Goal: Navigation & Orientation: Find specific page/section

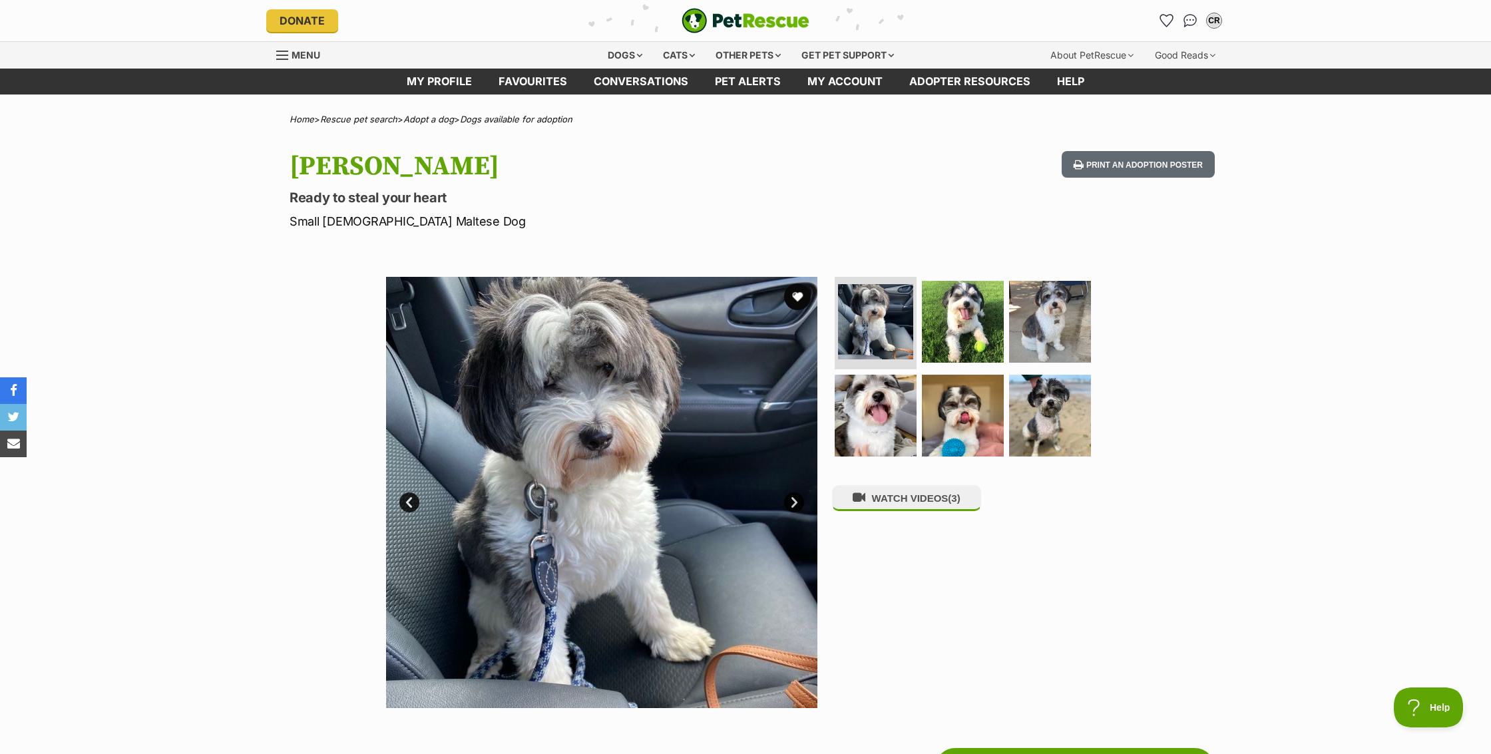
click at [794, 505] on link "Next" at bounding box center [794, 503] width 20 height 20
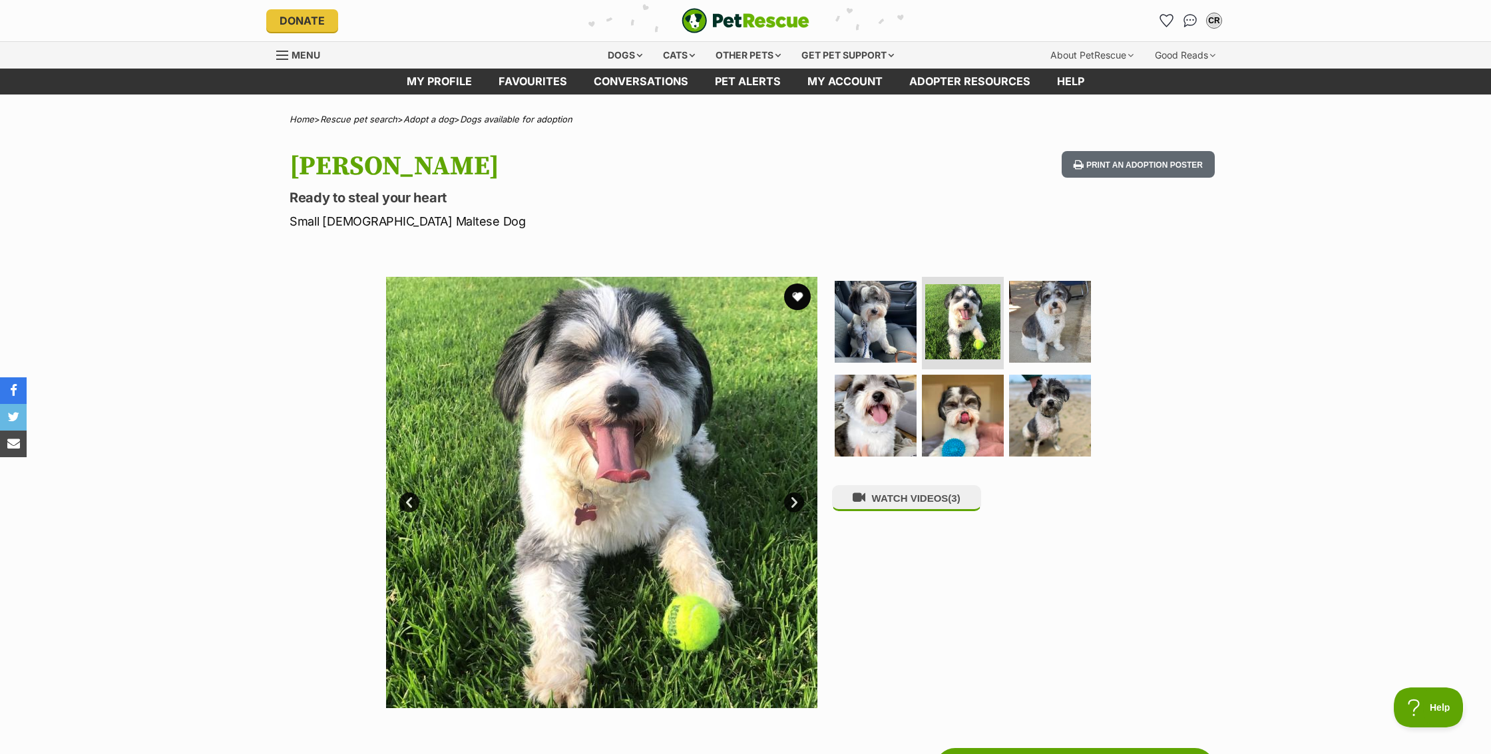
click at [794, 505] on link "Next" at bounding box center [794, 503] width 20 height 20
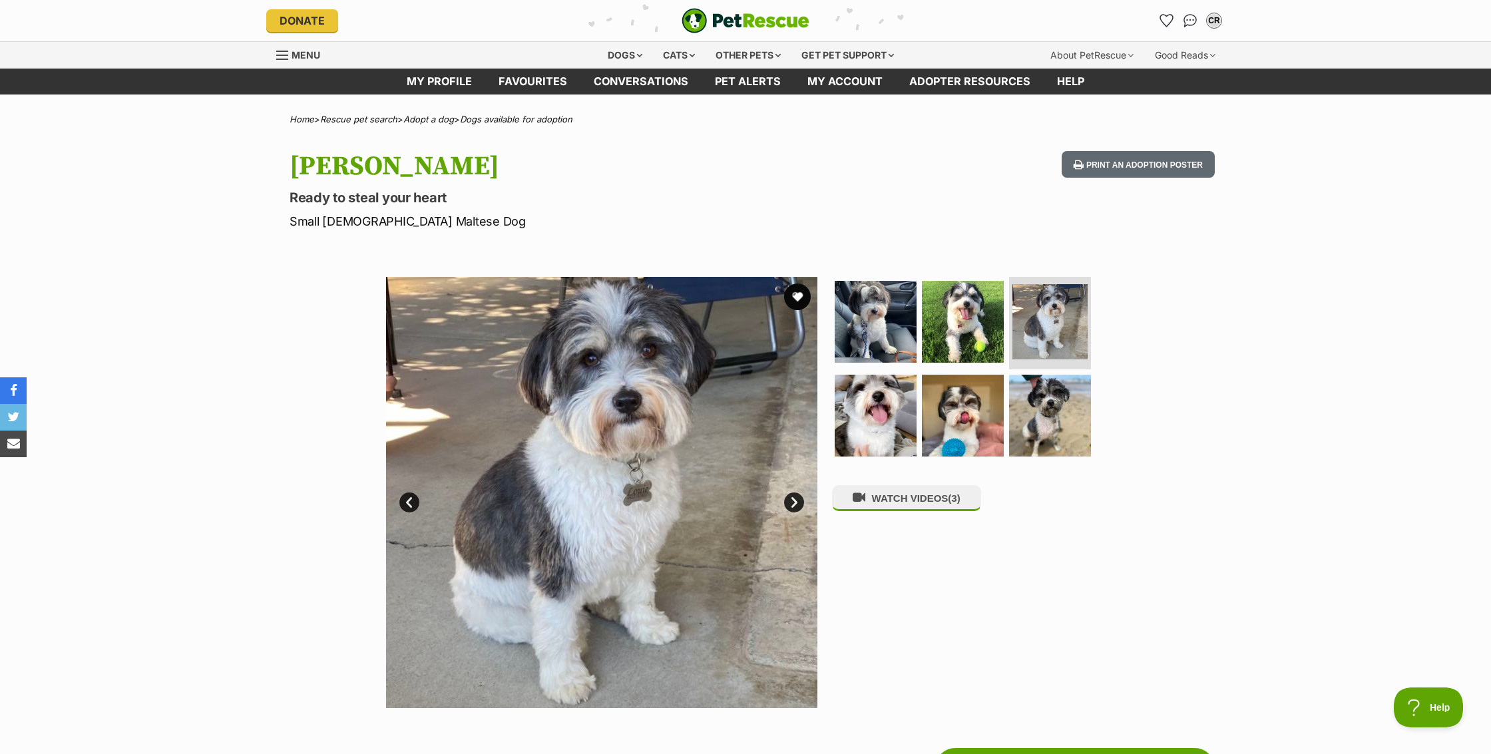
click at [794, 505] on link "Next" at bounding box center [794, 503] width 20 height 20
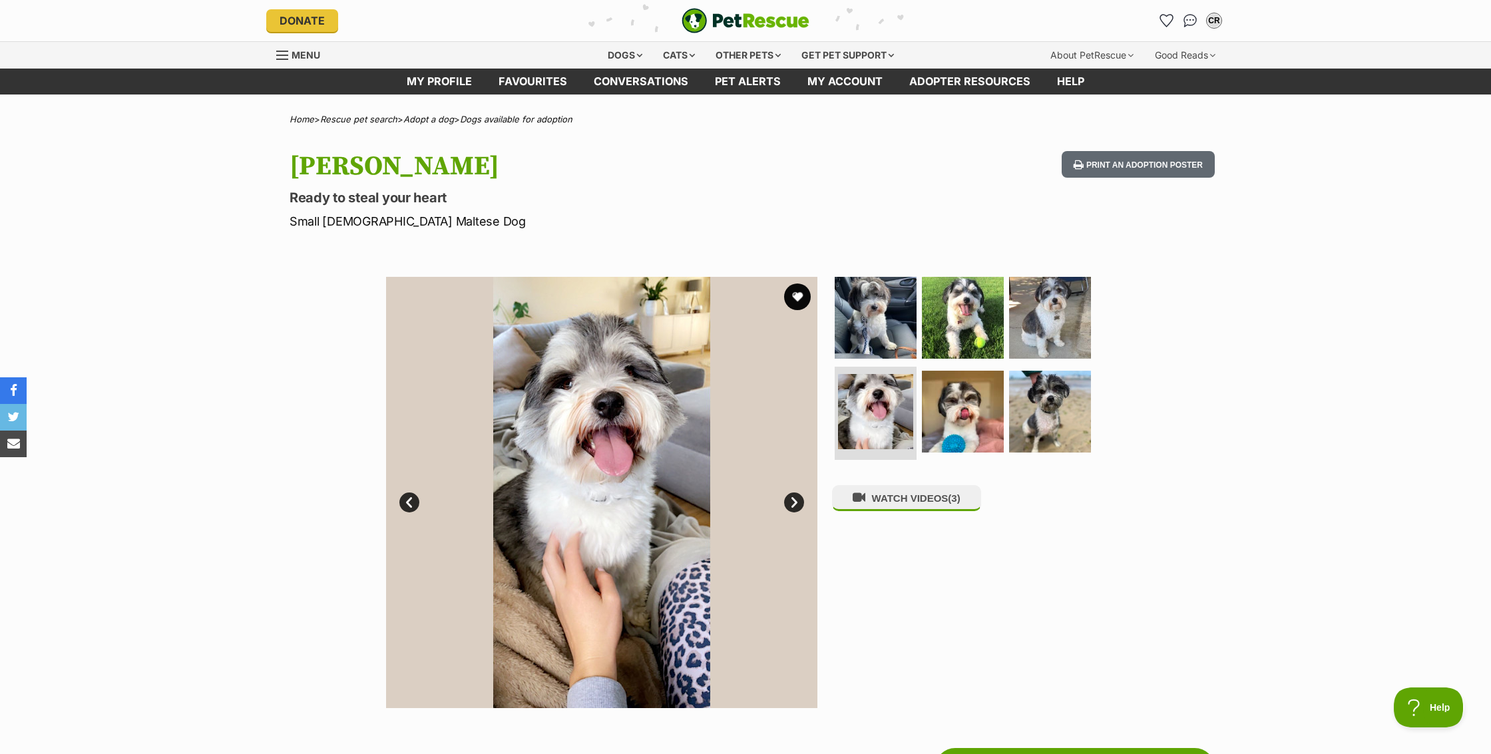
click at [794, 505] on link "Next" at bounding box center [794, 503] width 20 height 20
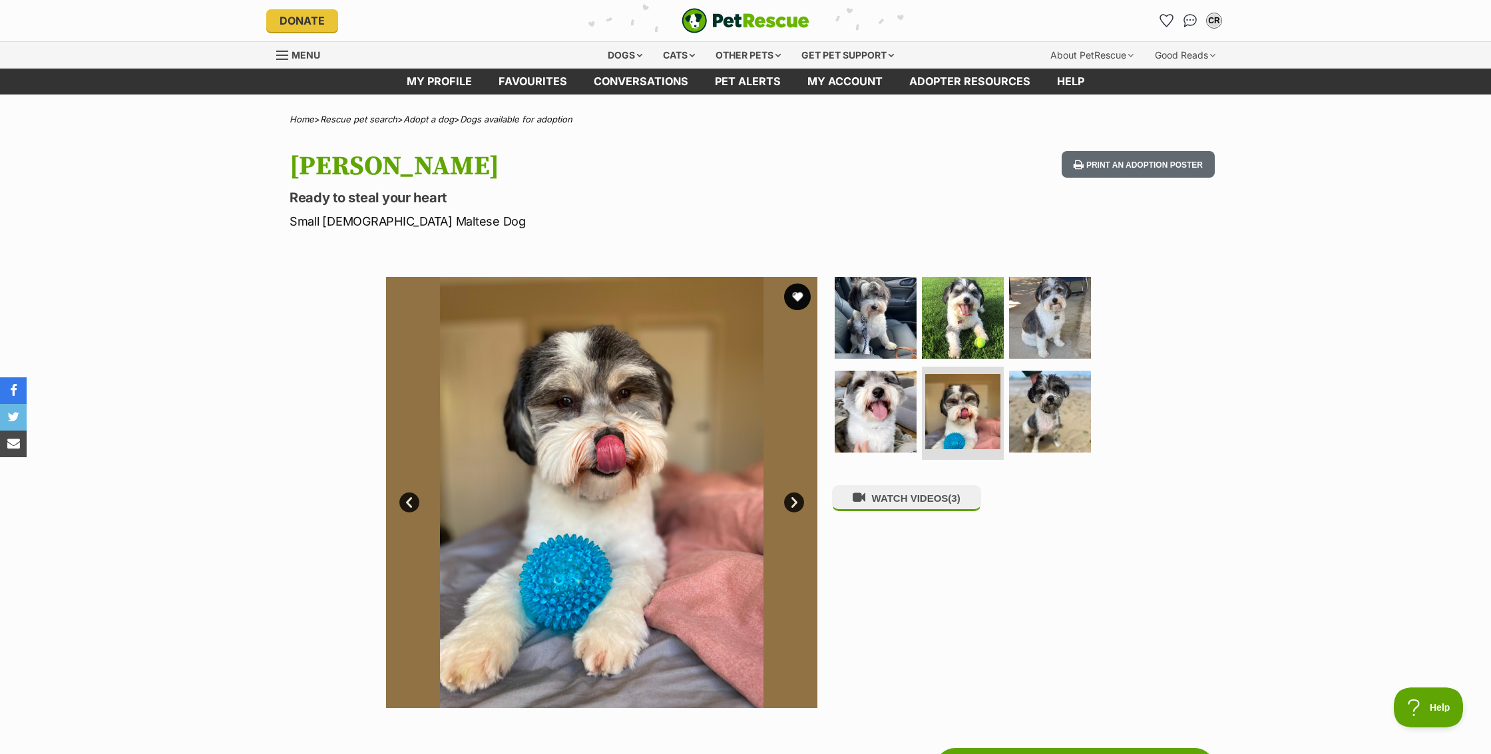
click at [794, 505] on link "Next" at bounding box center [794, 503] width 20 height 20
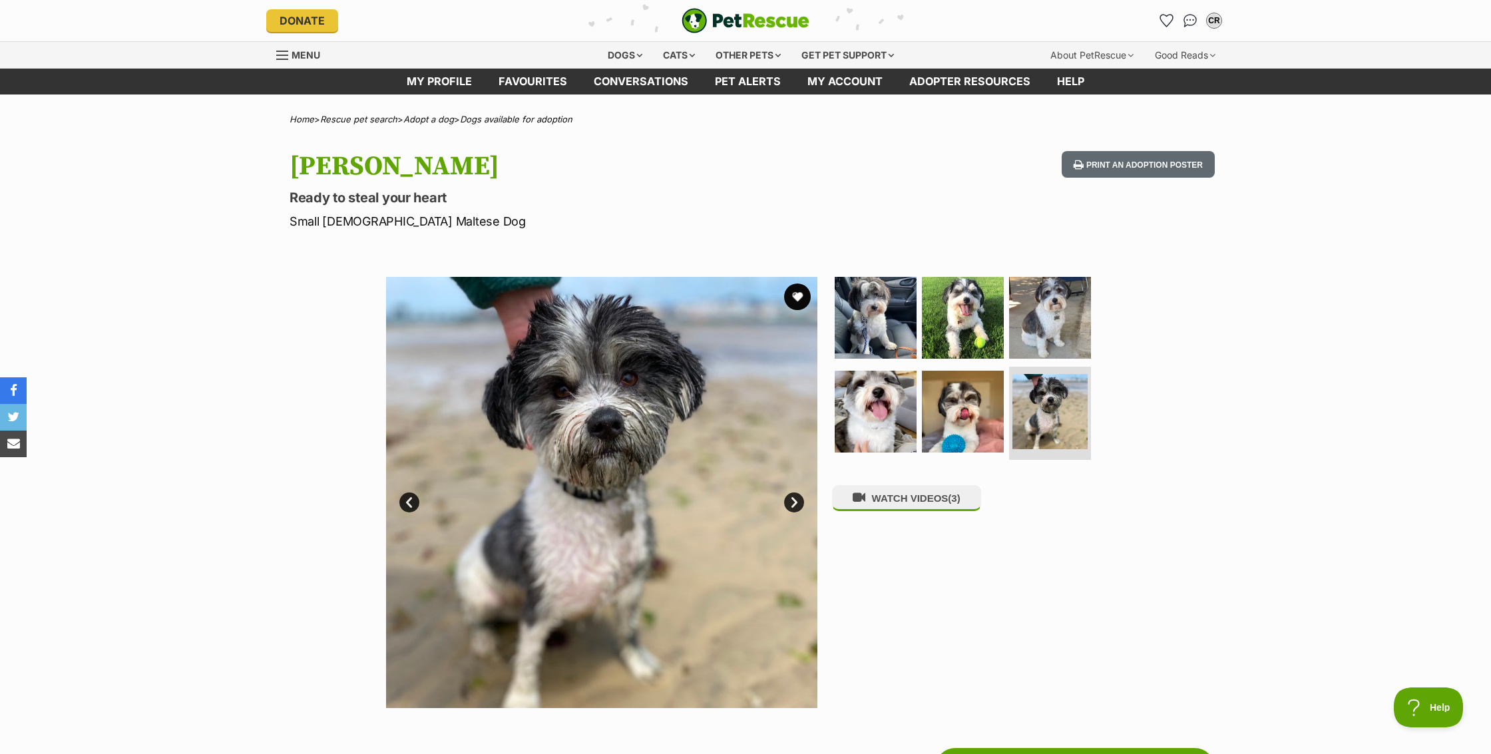
scroll to position [0, 1]
click at [796, 504] on link "Next" at bounding box center [794, 503] width 20 height 20
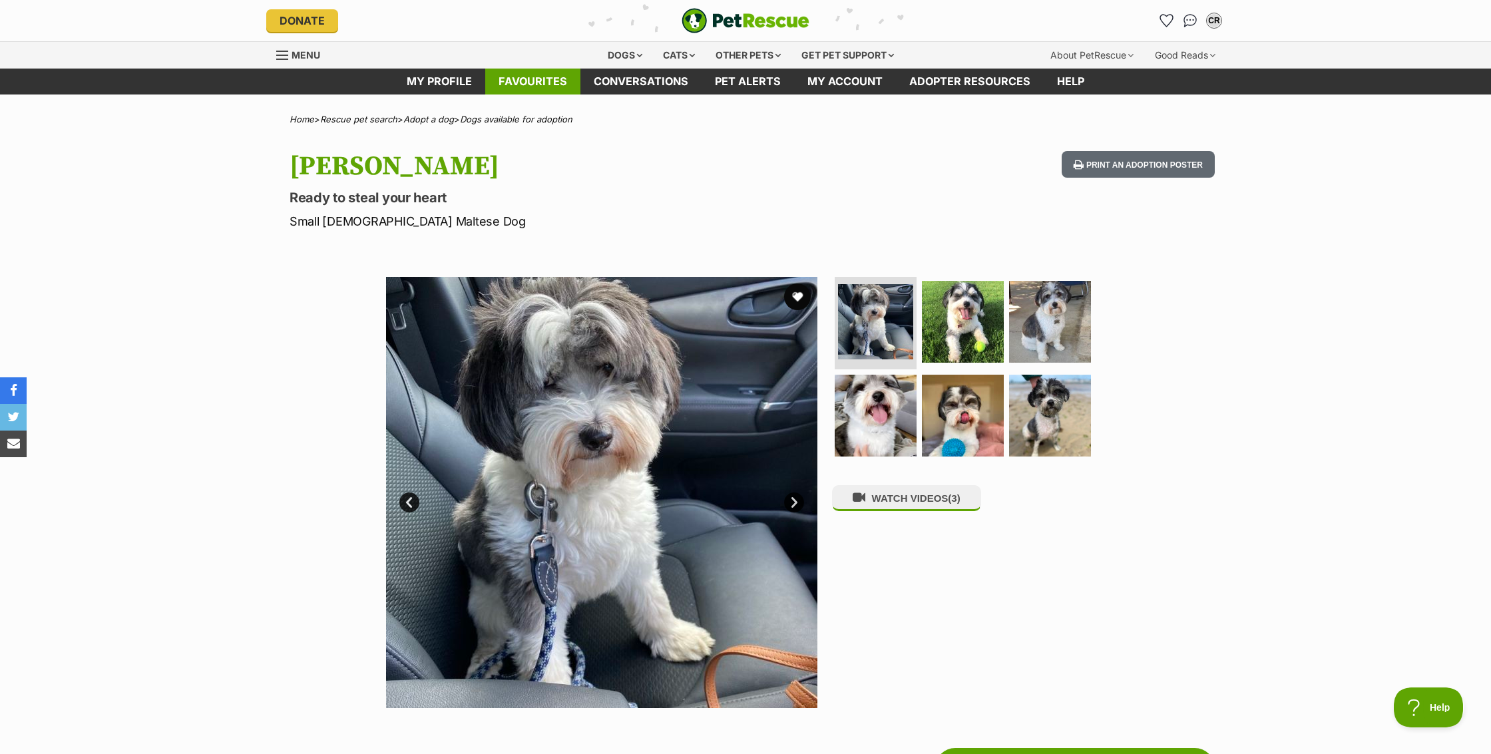
click at [543, 79] on link "Favourites" at bounding box center [532, 82] width 95 height 26
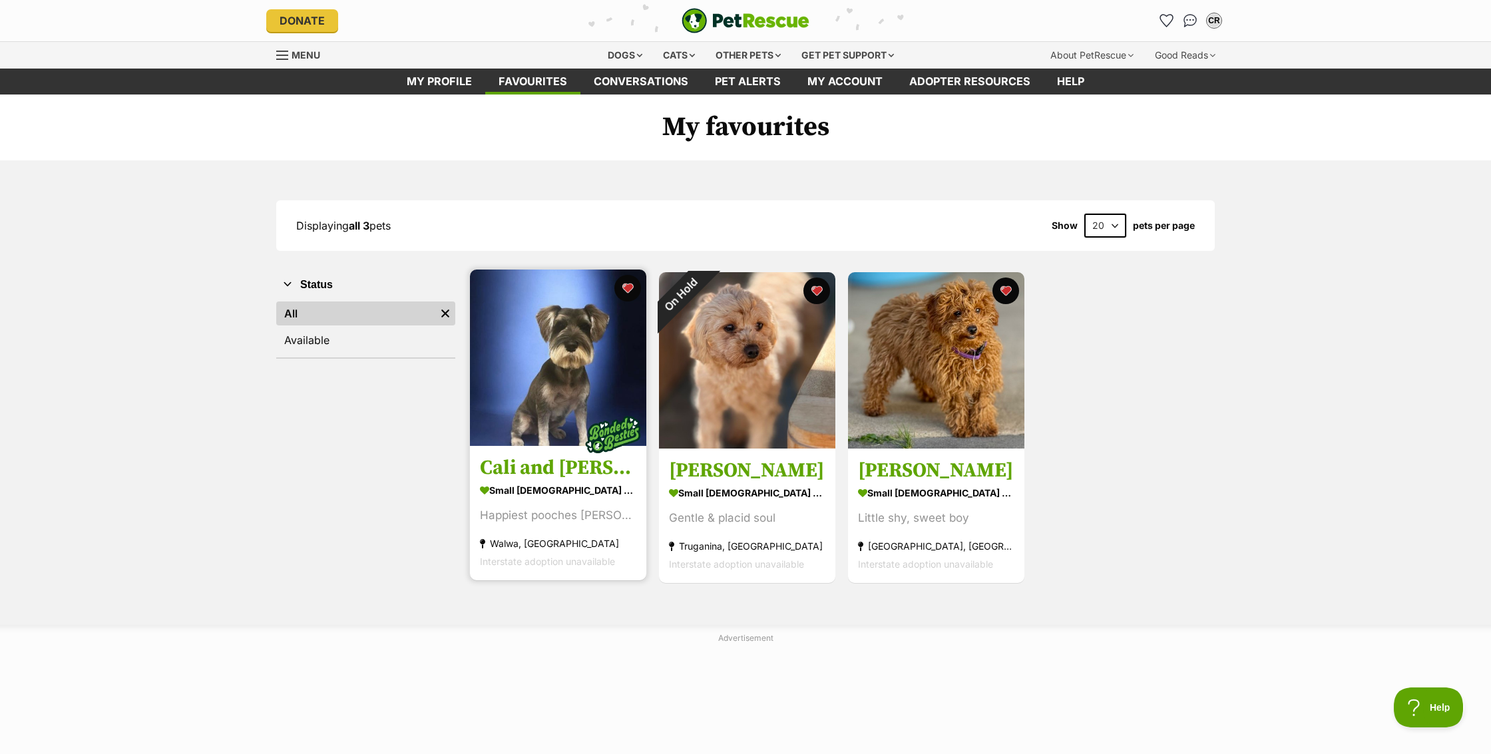
click at [603, 385] on img at bounding box center [558, 358] width 176 height 176
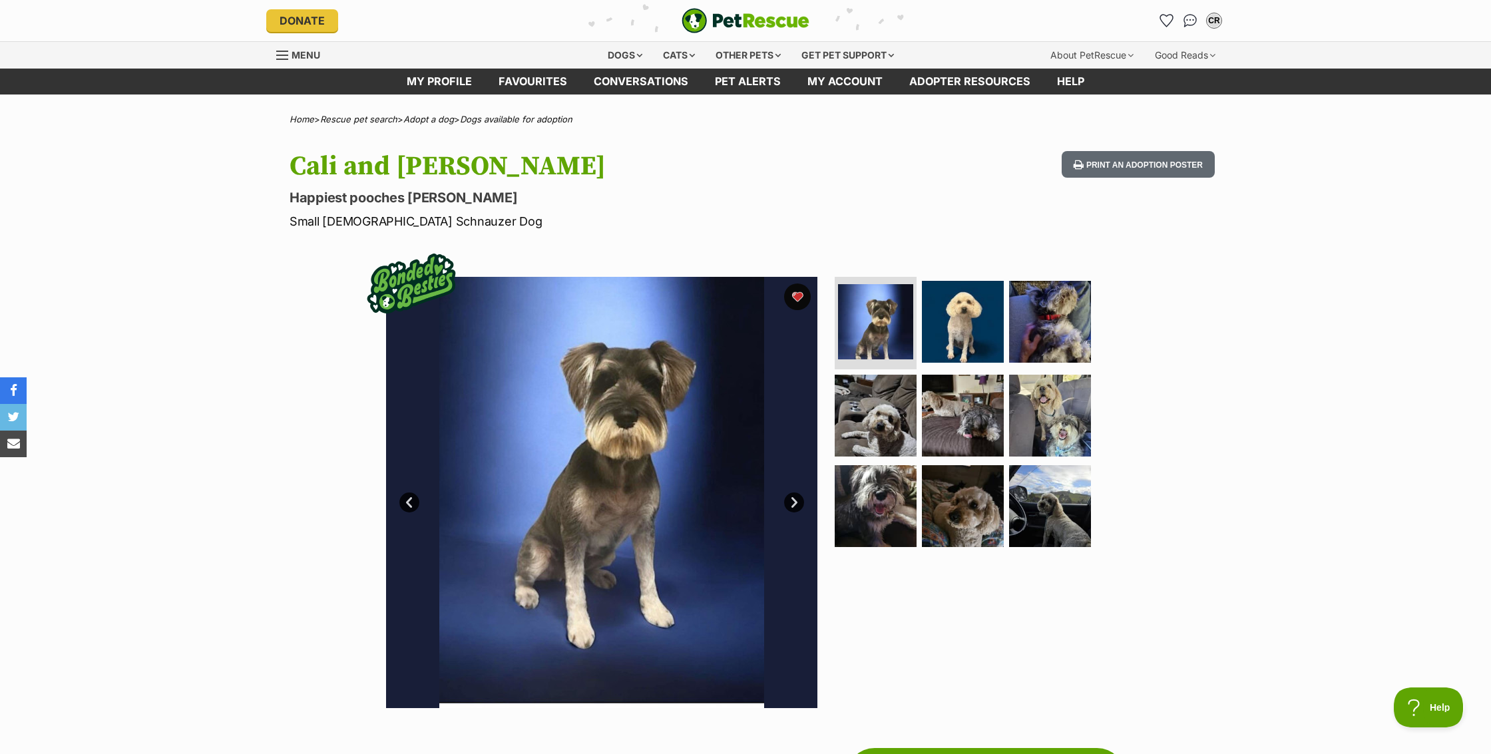
scroll to position [7, 0]
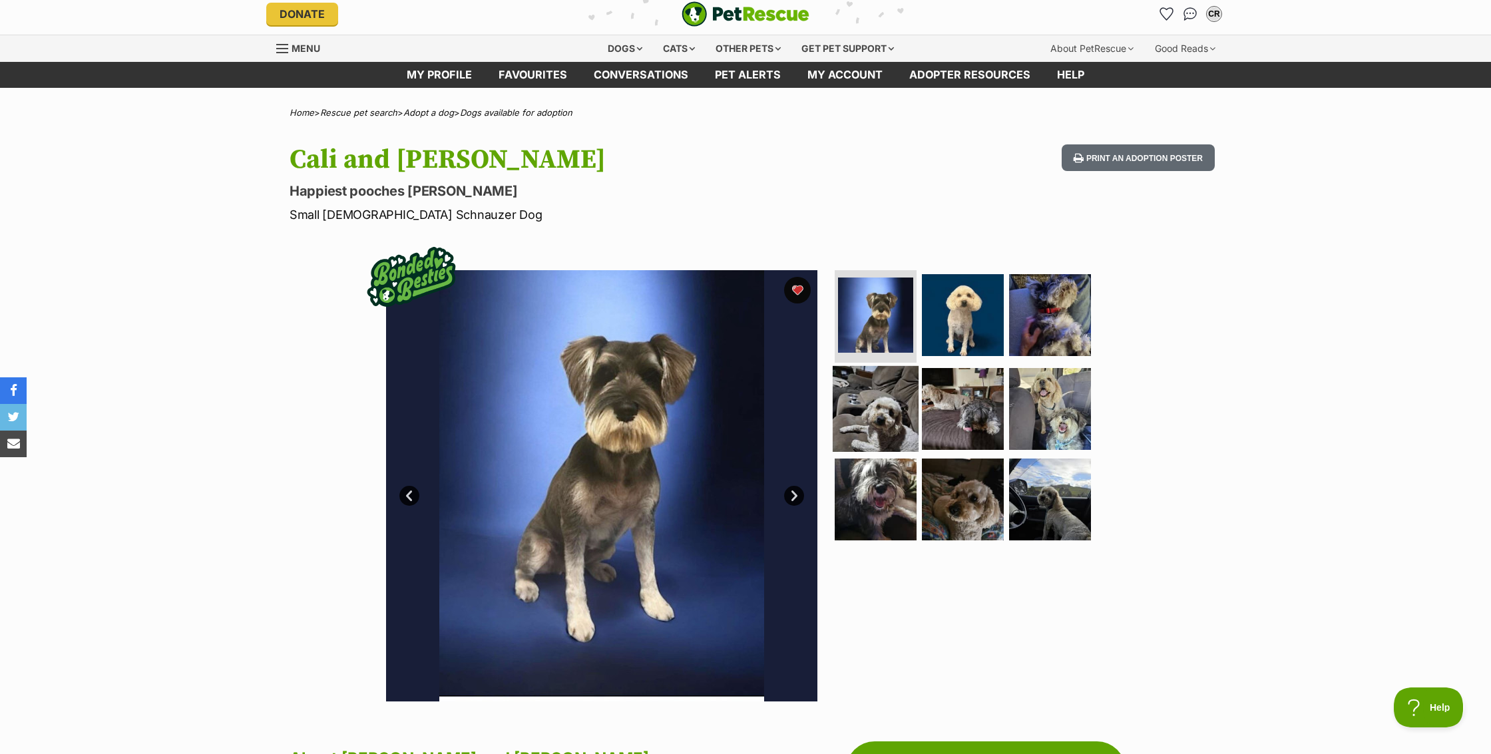
click at [908, 442] on img at bounding box center [876, 409] width 86 height 86
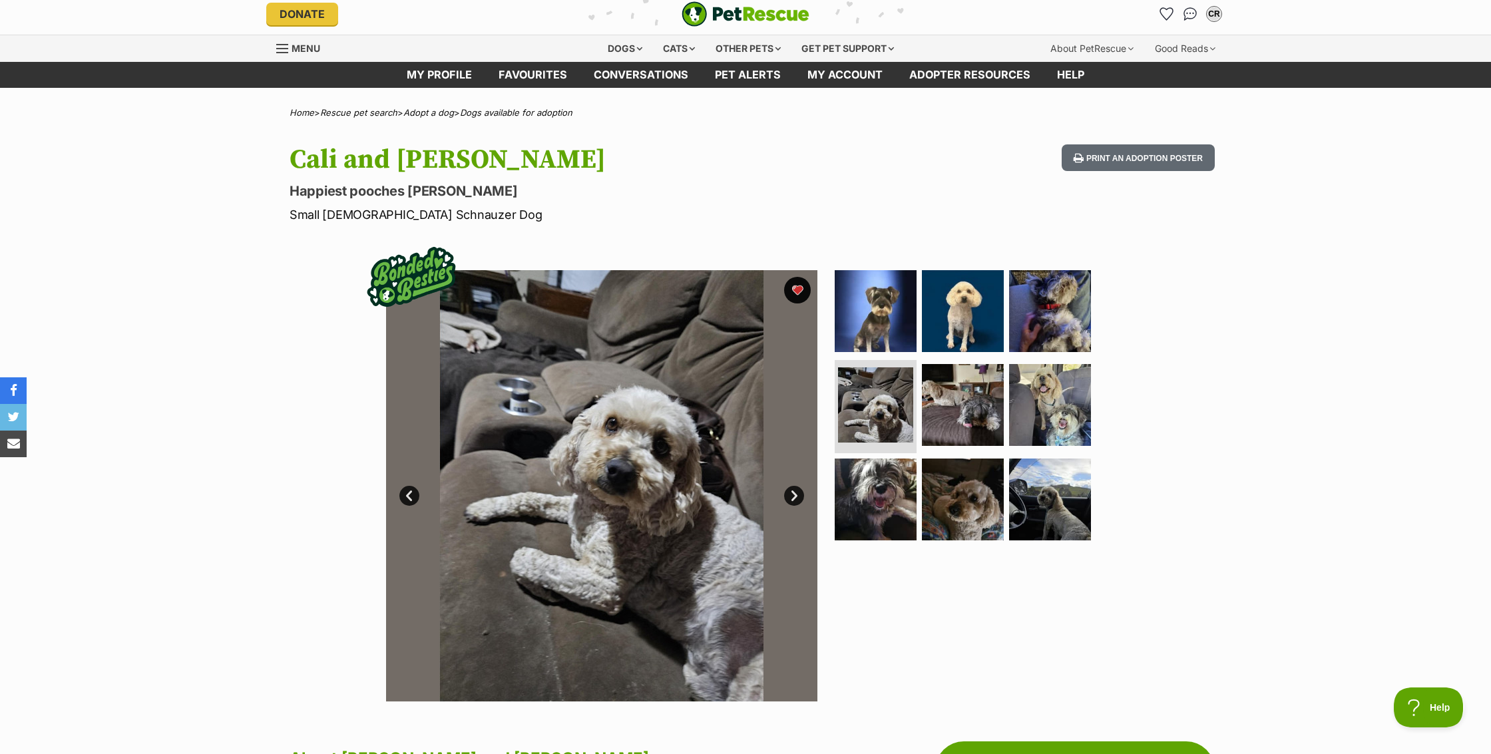
click at [786, 493] on link "Next" at bounding box center [794, 496] width 20 height 20
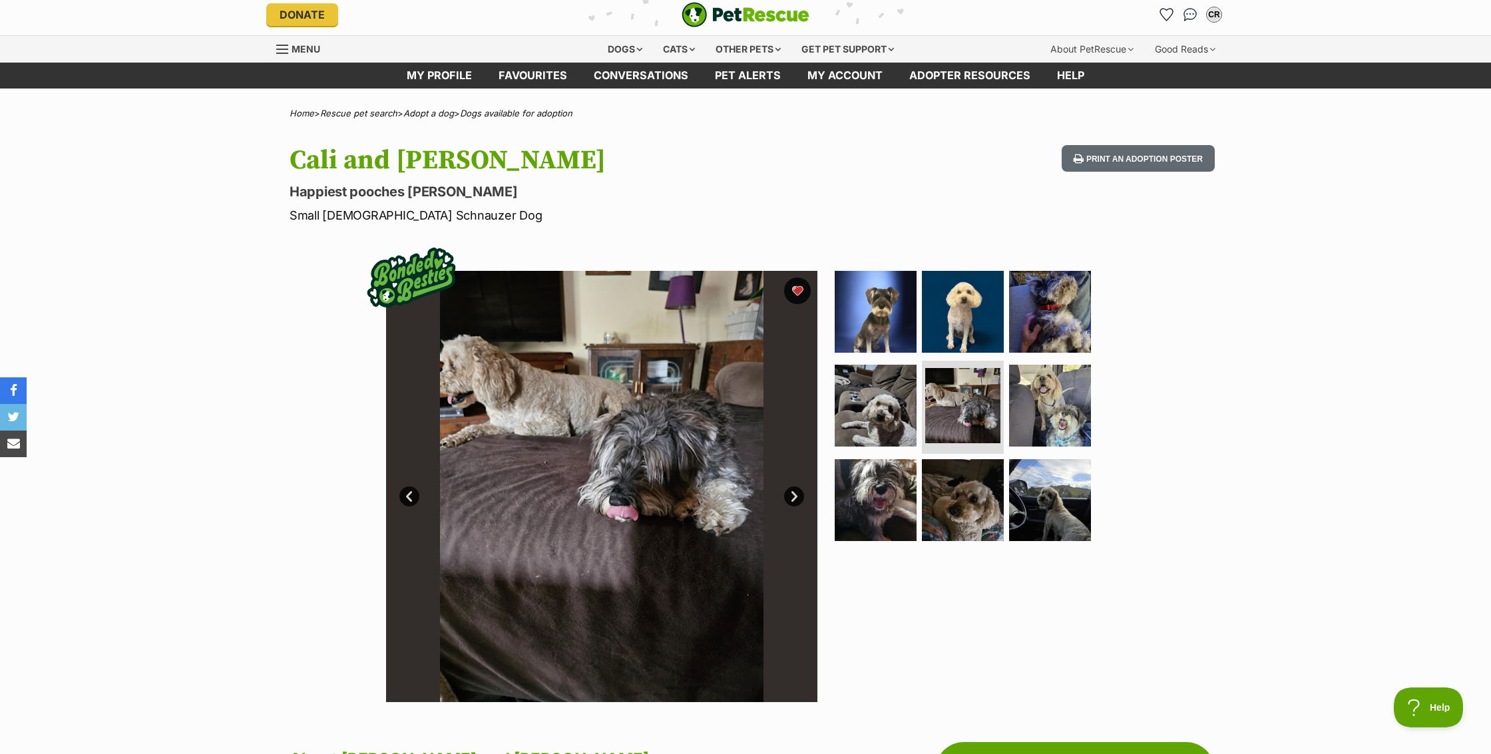
scroll to position [0, 1]
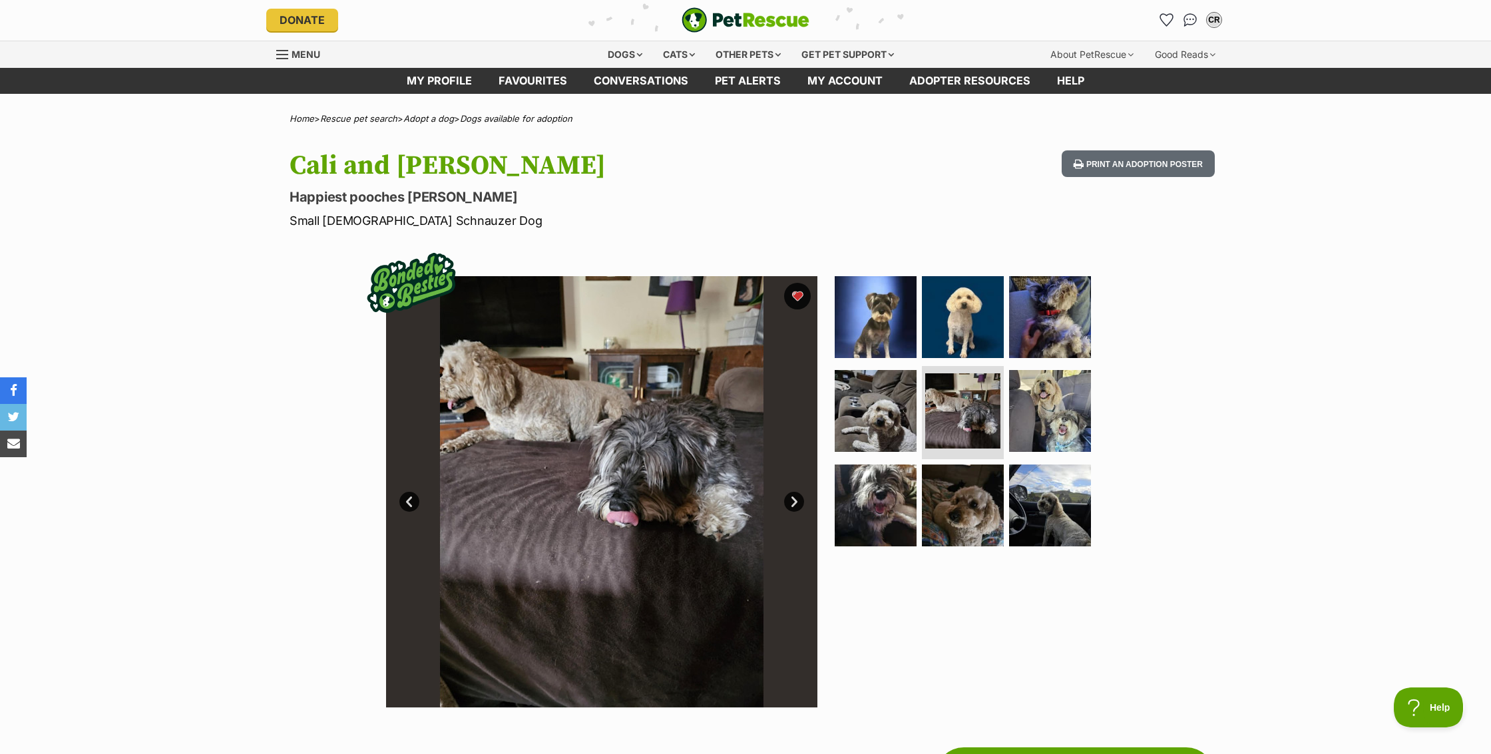
click at [792, 494] on link "Next" at bounding box center [794, 502] width 20 height 20
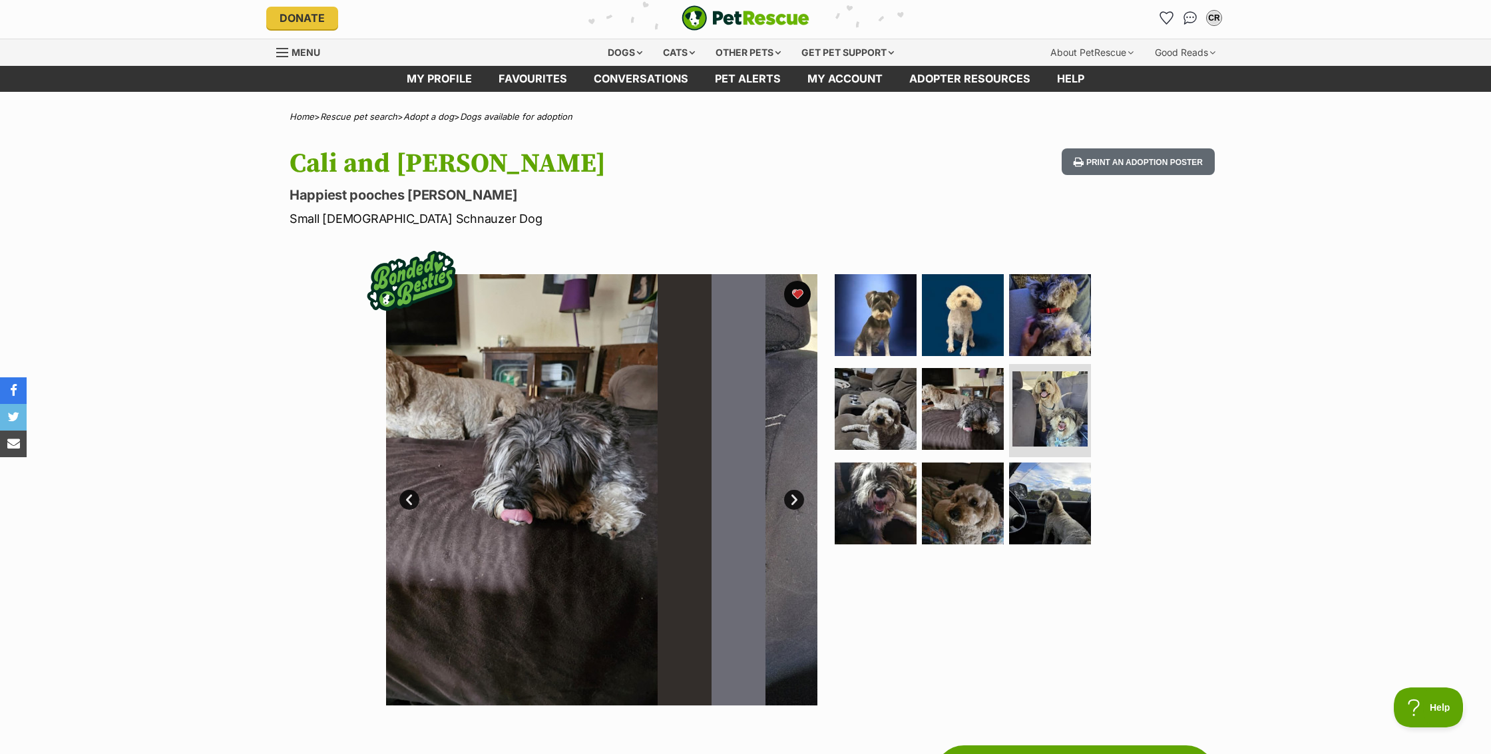
scroll to position [3, 0]
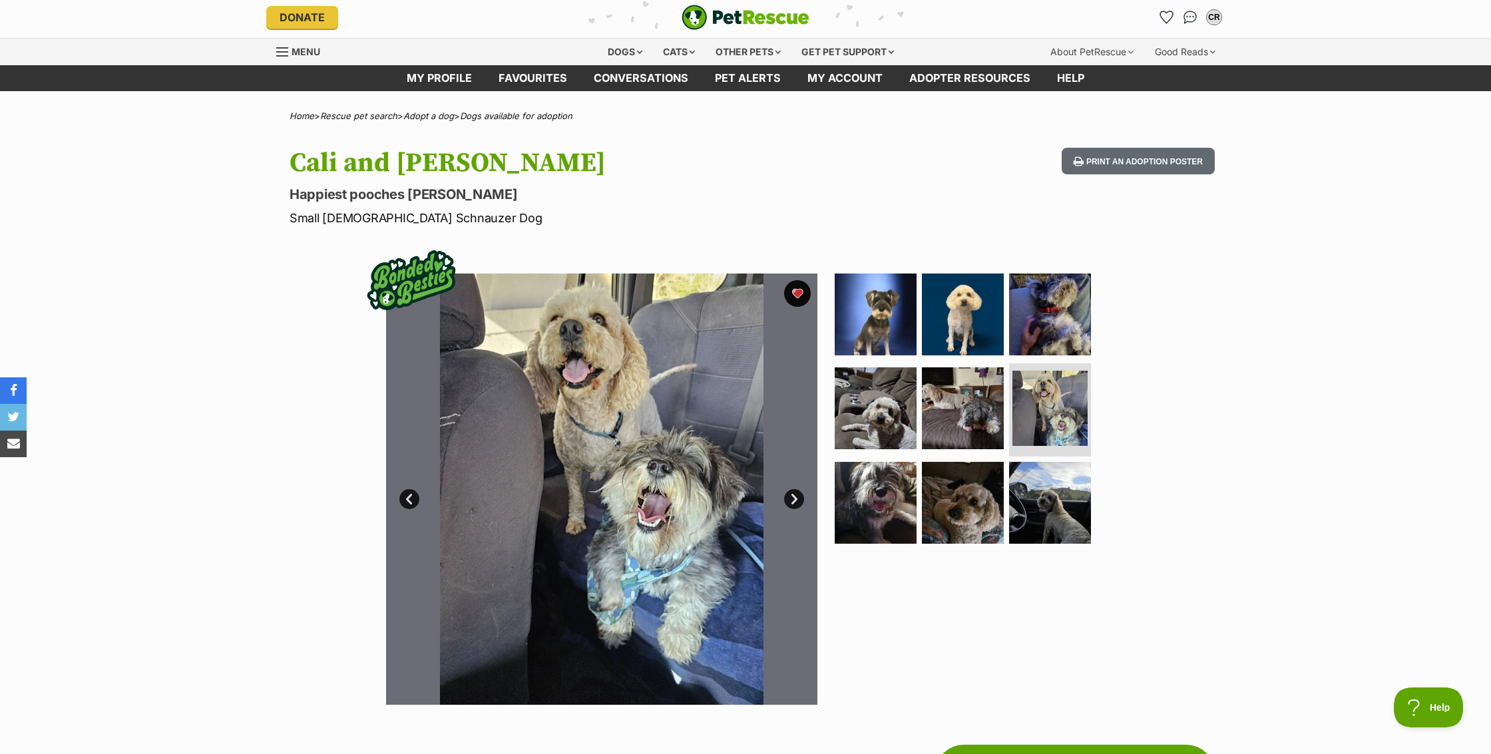
click at [792, 494] on link "Next" at bounding box center [794, 499] width 20 height 20
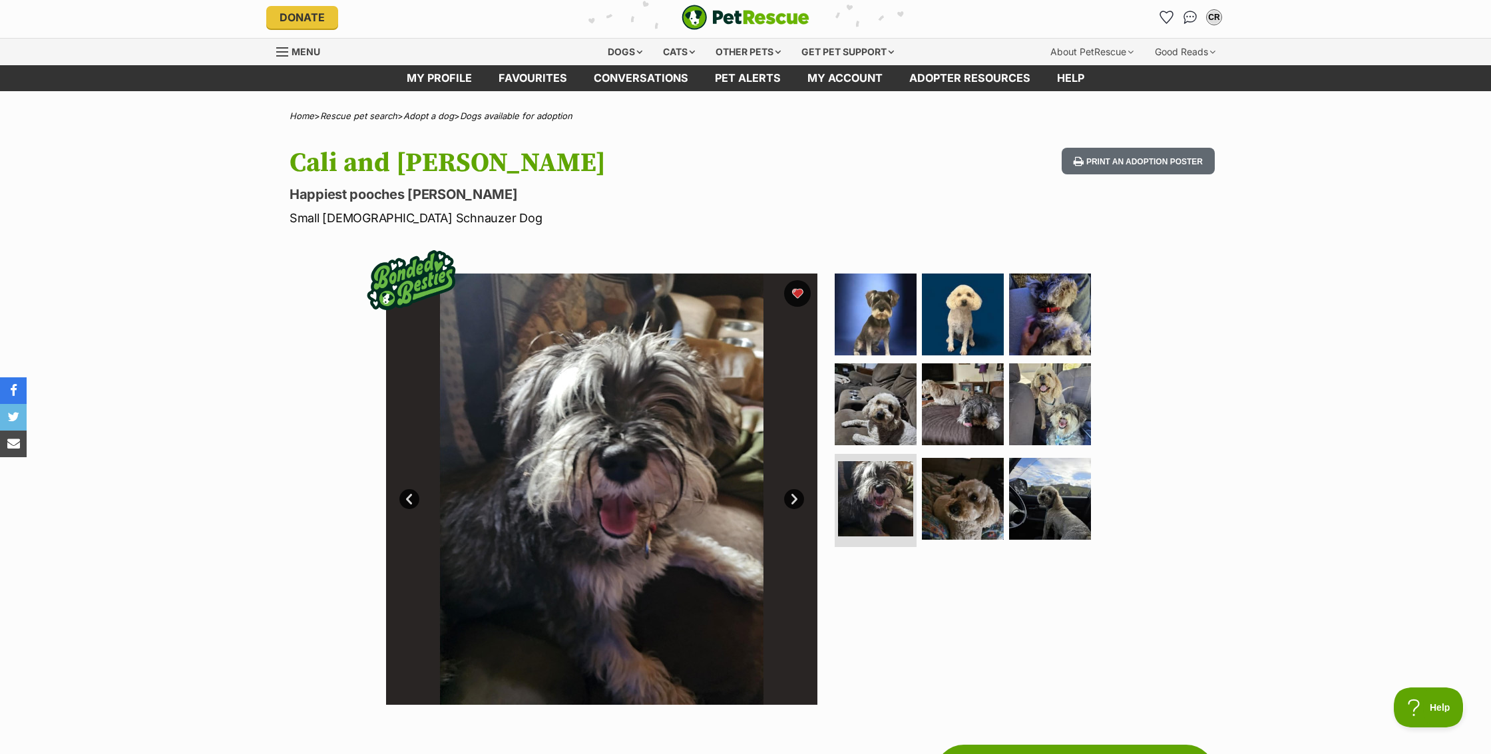
scroll to position [0, 1]
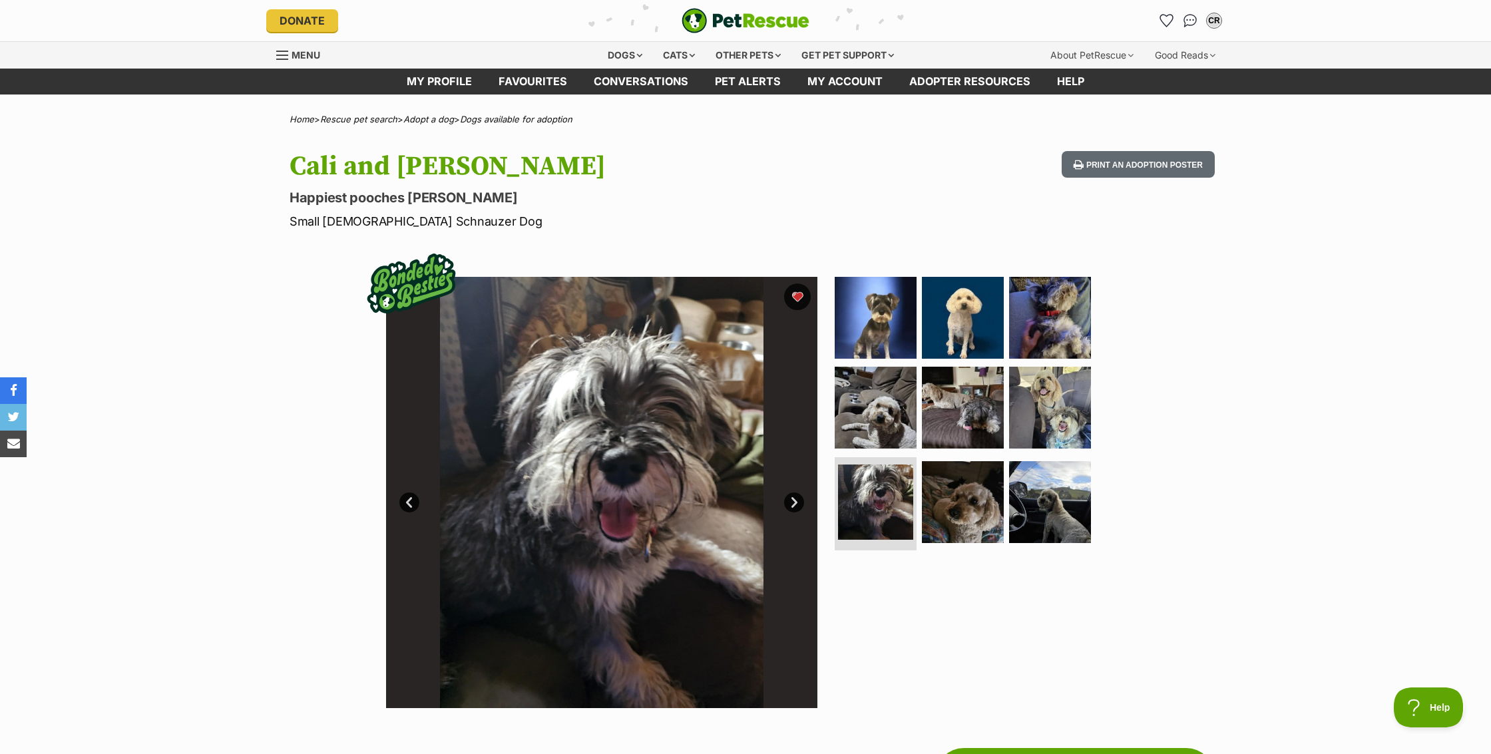
click at [792, 494] on link "Next" at bounding box center [794, 503] width 20 height 20
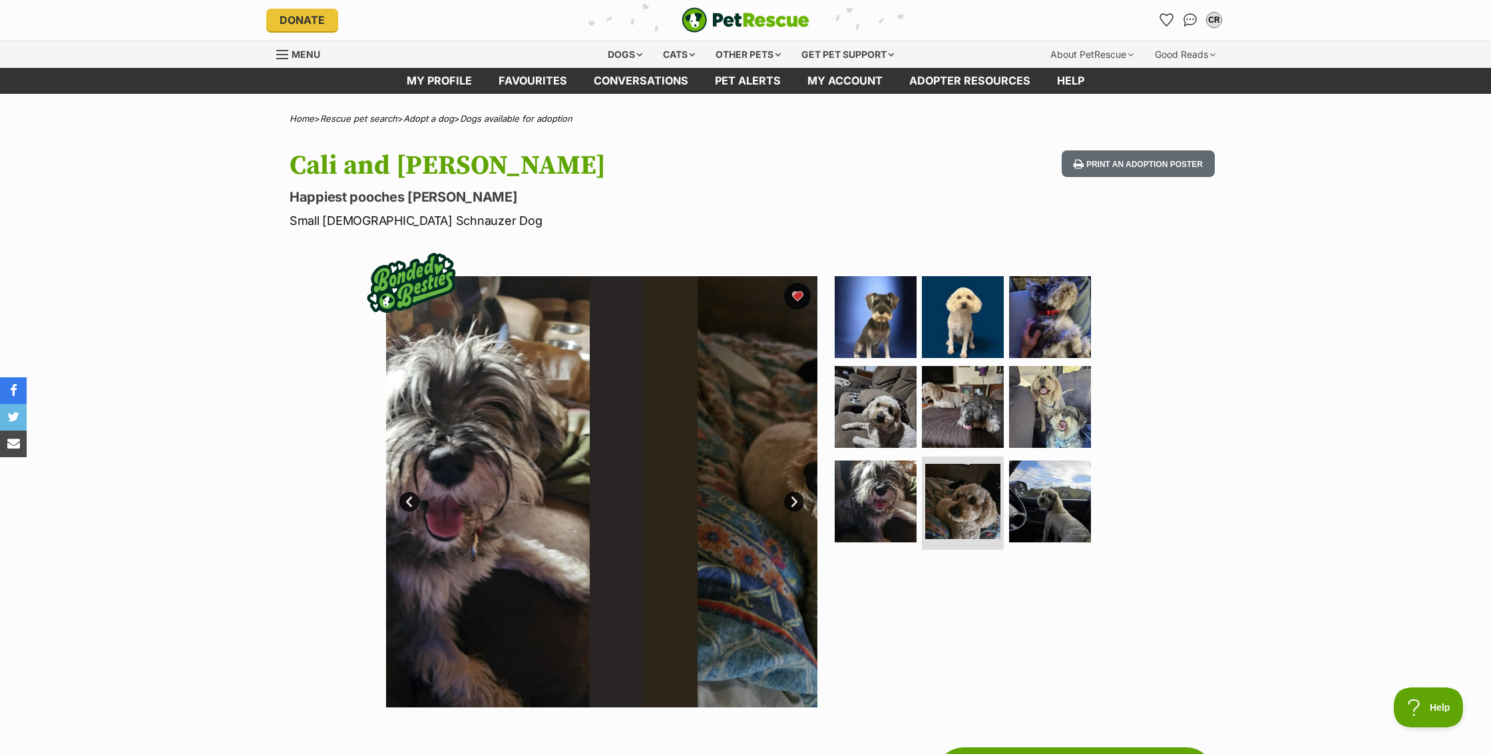
scroll to position [1, 0]
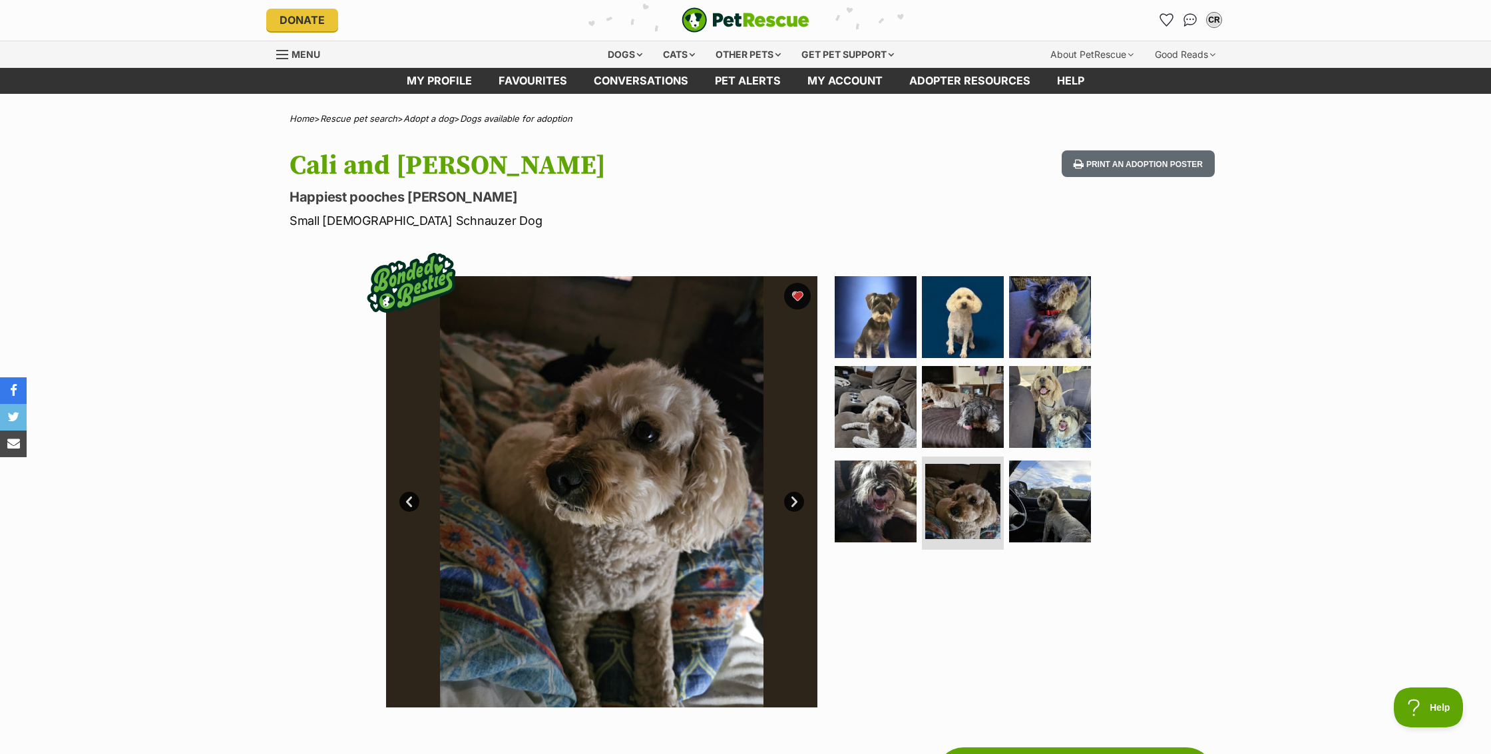
click at [794, 499] on link "Next" at bounding box center [794, 502] width 20 height 20
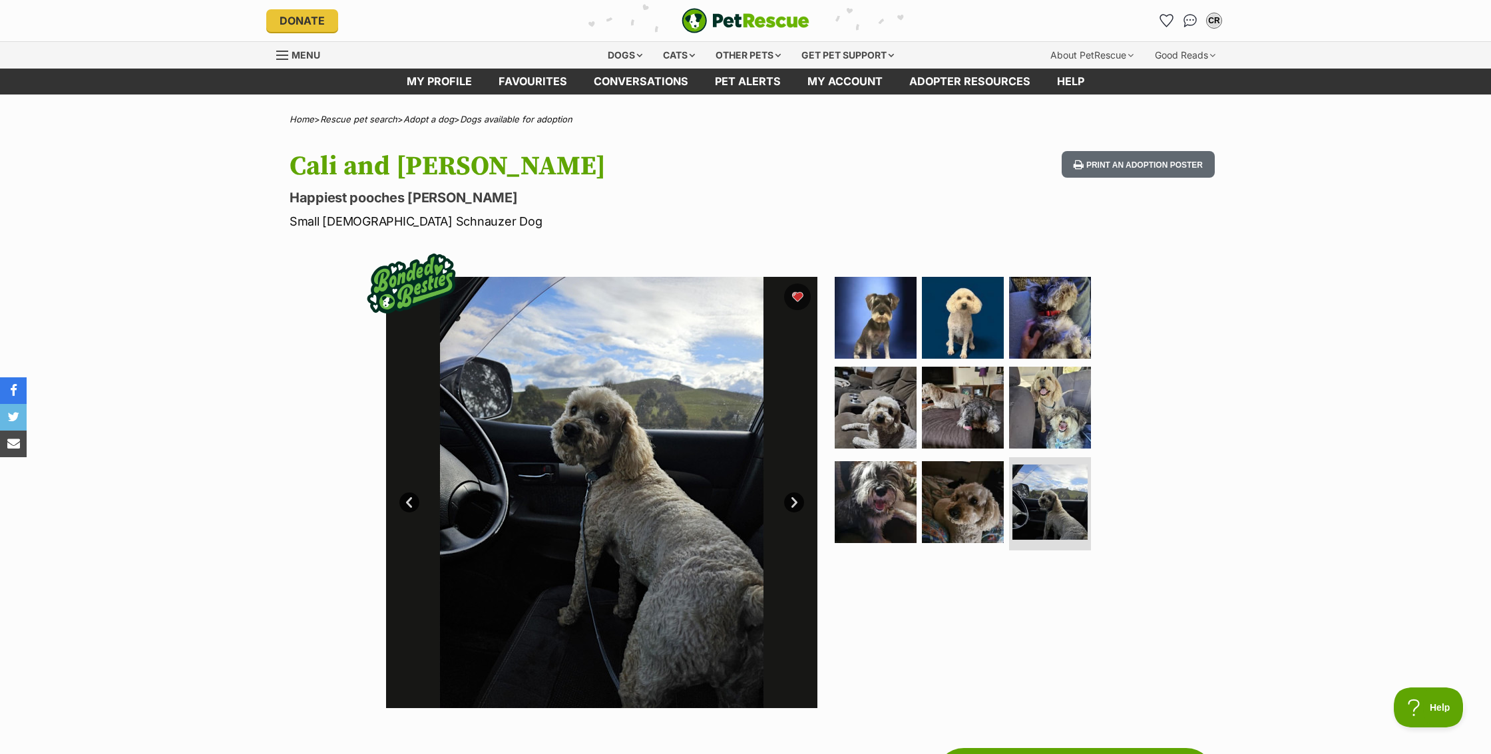
scroll to position [0, 0]
click at [1212, 21] on div "CR" at bounding box center [1214, 20] width 17 height 17
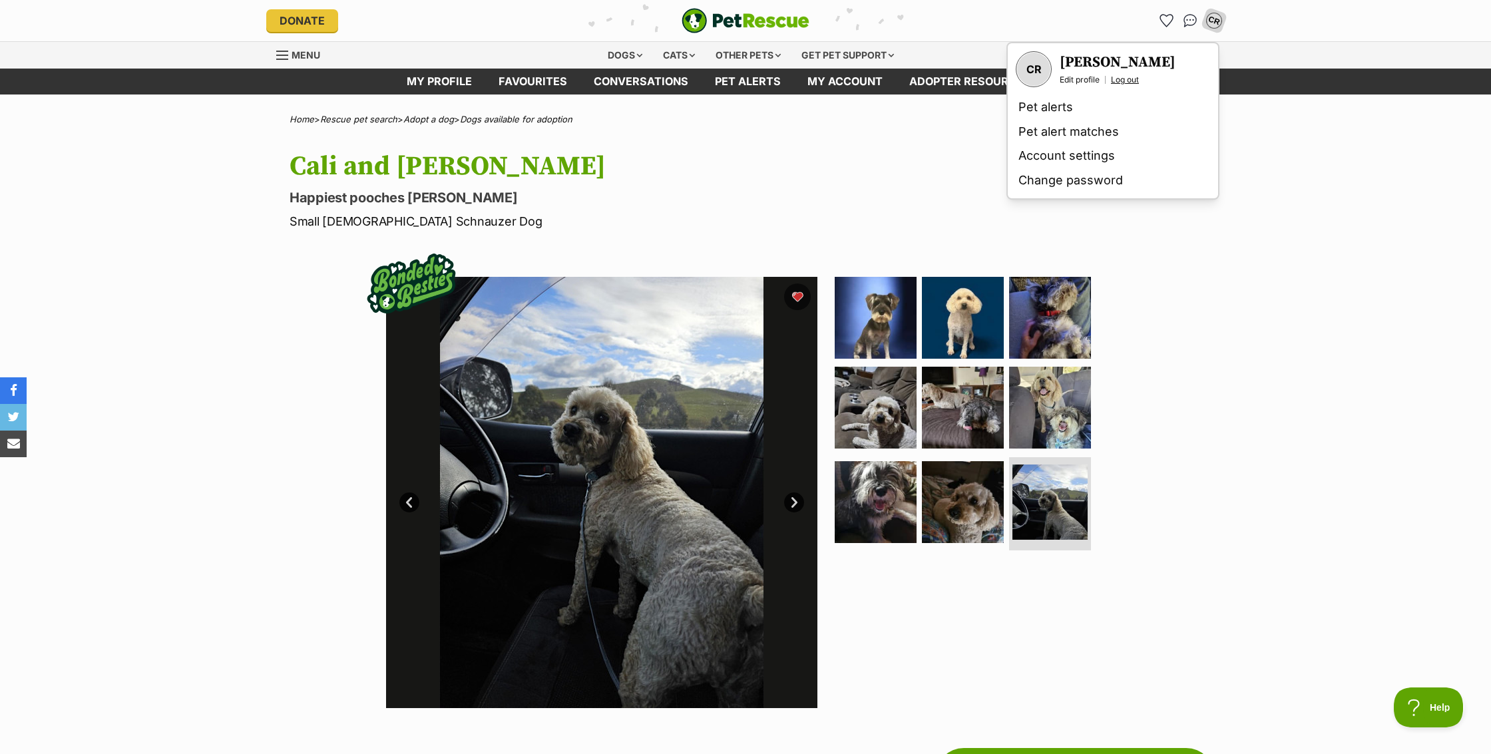
click at [1135, 79] on link "Log out" at bounding box center [1125, 80] width 28 height 11
